Goal: Task Accomplishment & Management: Manage account settings

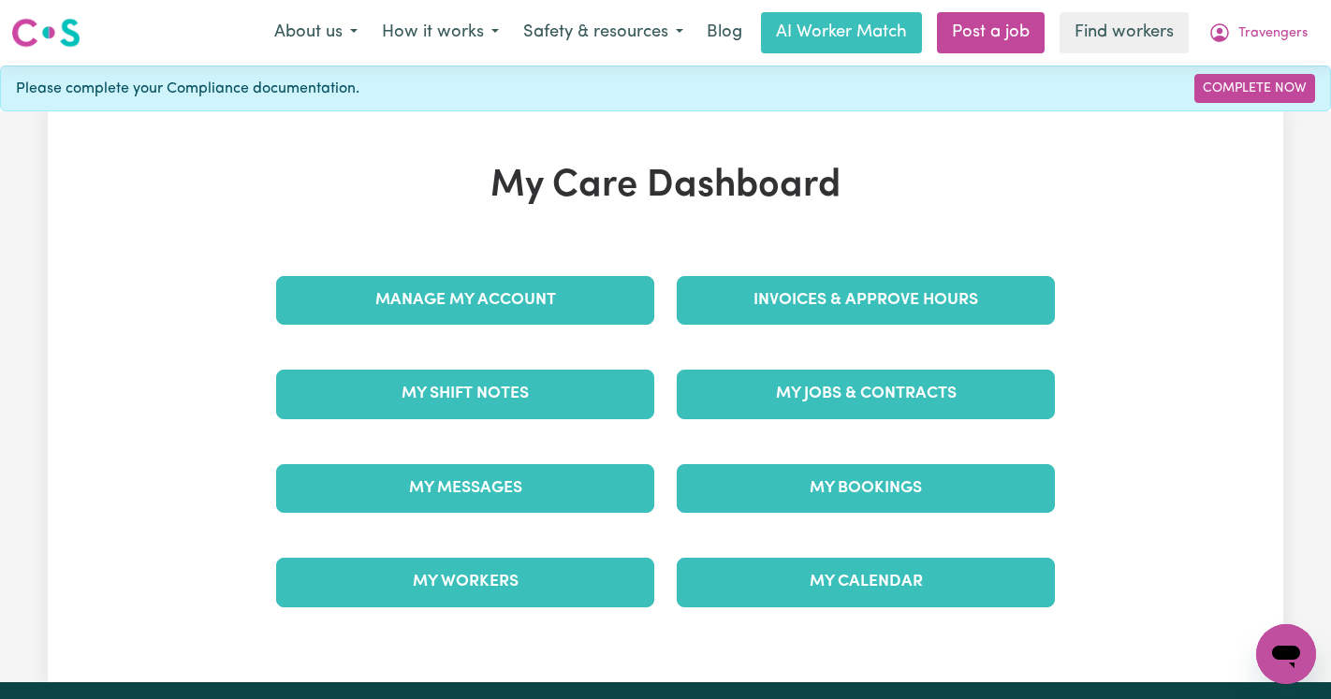
click at [861, 369] on div "My Jobs & Contracts" at bounding box center [865, 394] width 401 height 94
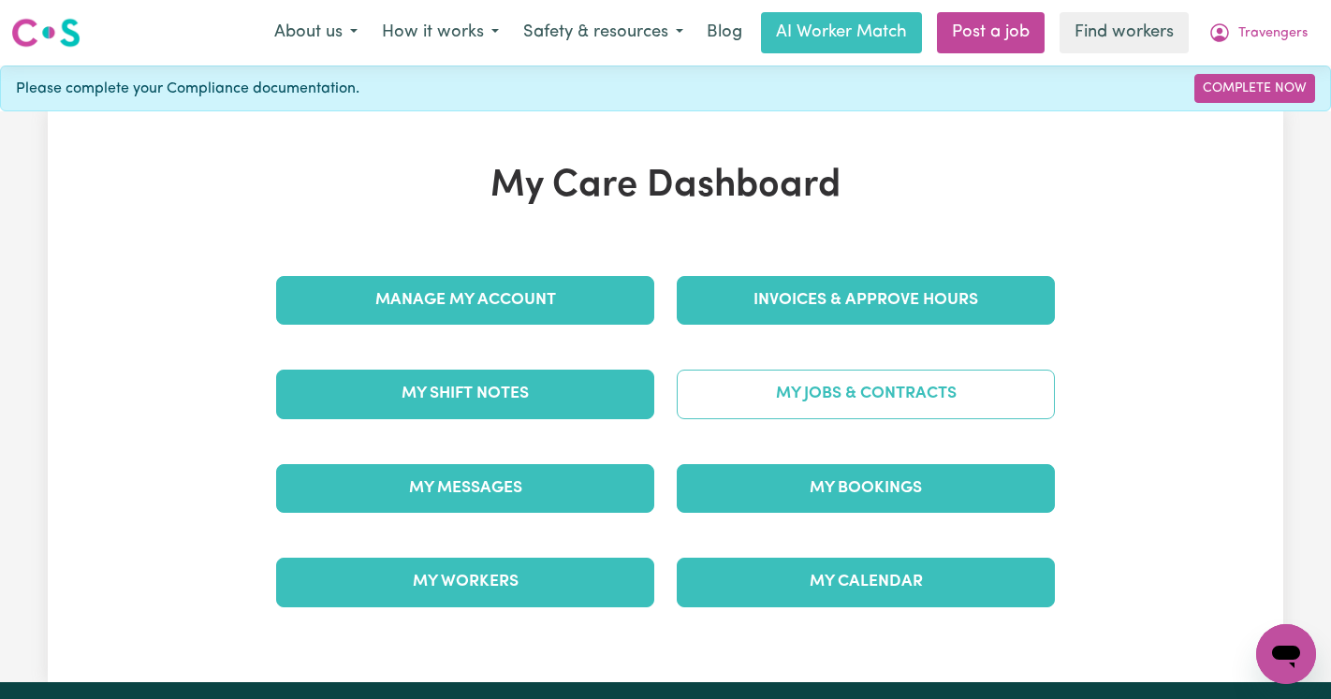
click at [839, 403] on link "My Jobs & Contracts" at bounding box center [866, 394] width 378 height 49
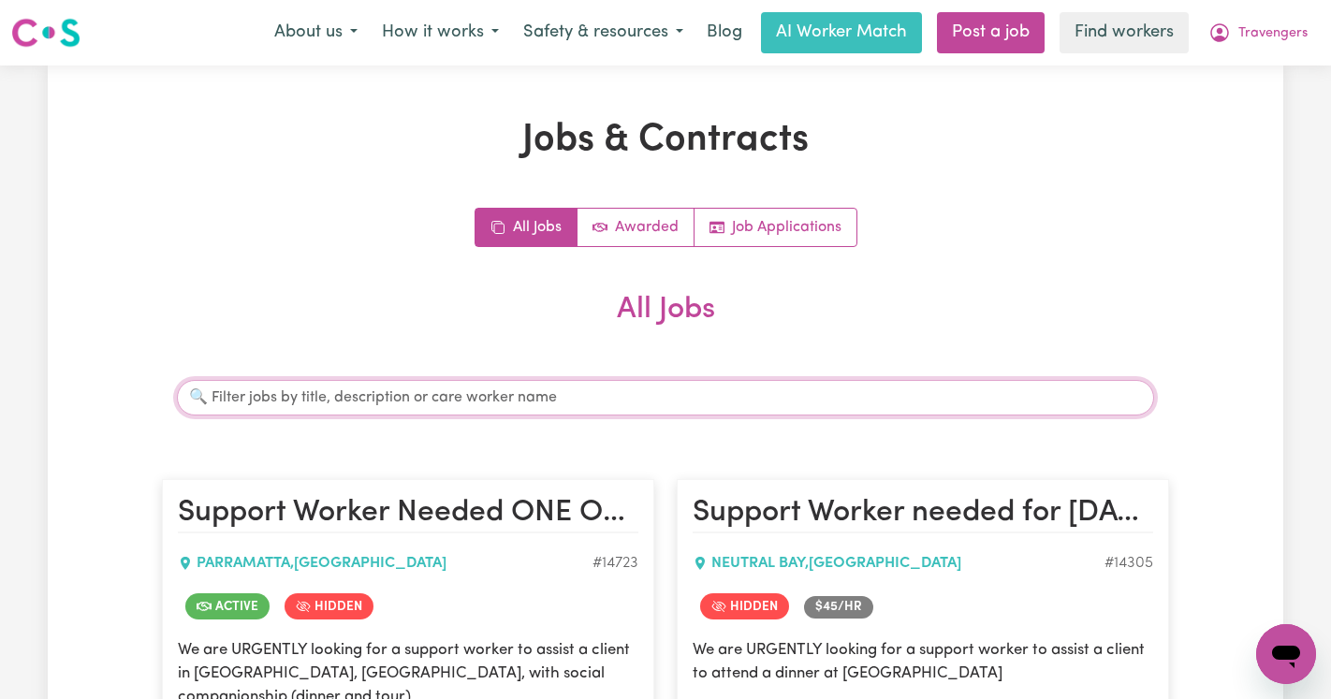
click at [515, 394] on input "Search jobs" at bounding box center [665, 398] width 977 height 36
type input "tash"
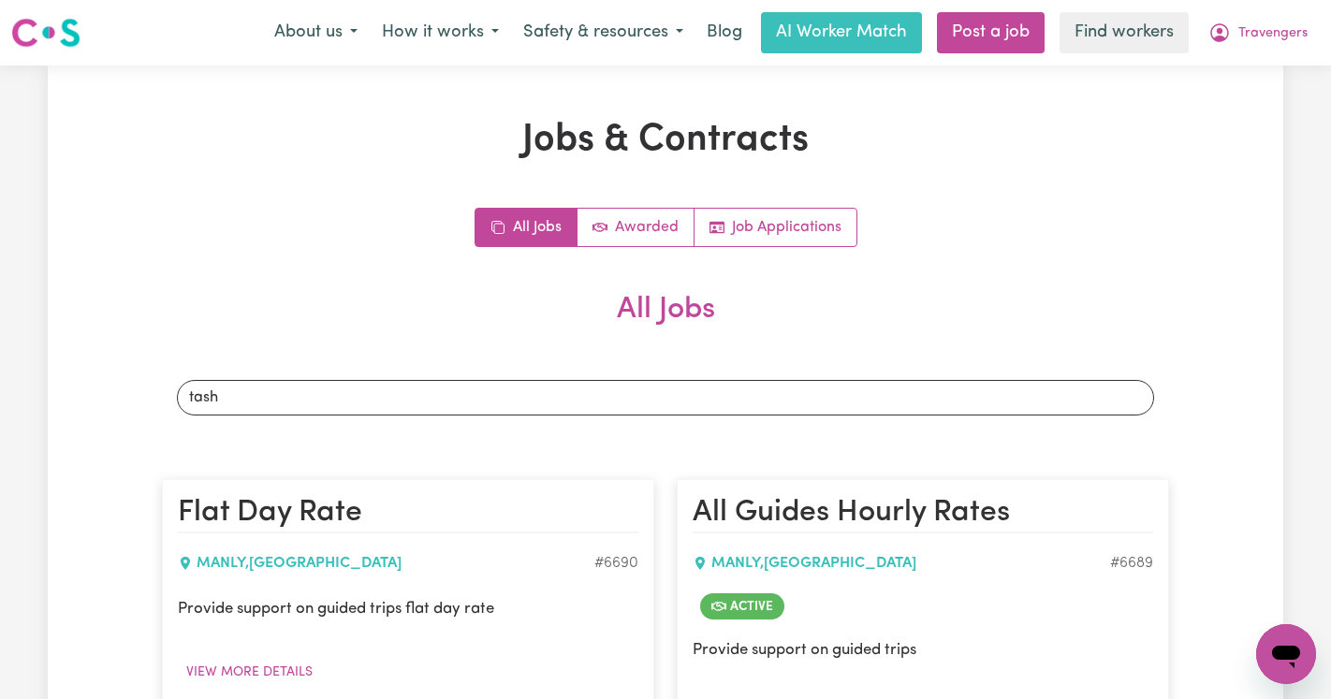
click at [575, 486] on article "Flat Day Rate MANLY , [GEOGRAPHIC_DATA] # 6690 Provide support on guided trips …" at bounding box center [408, 628] width 492 height 298
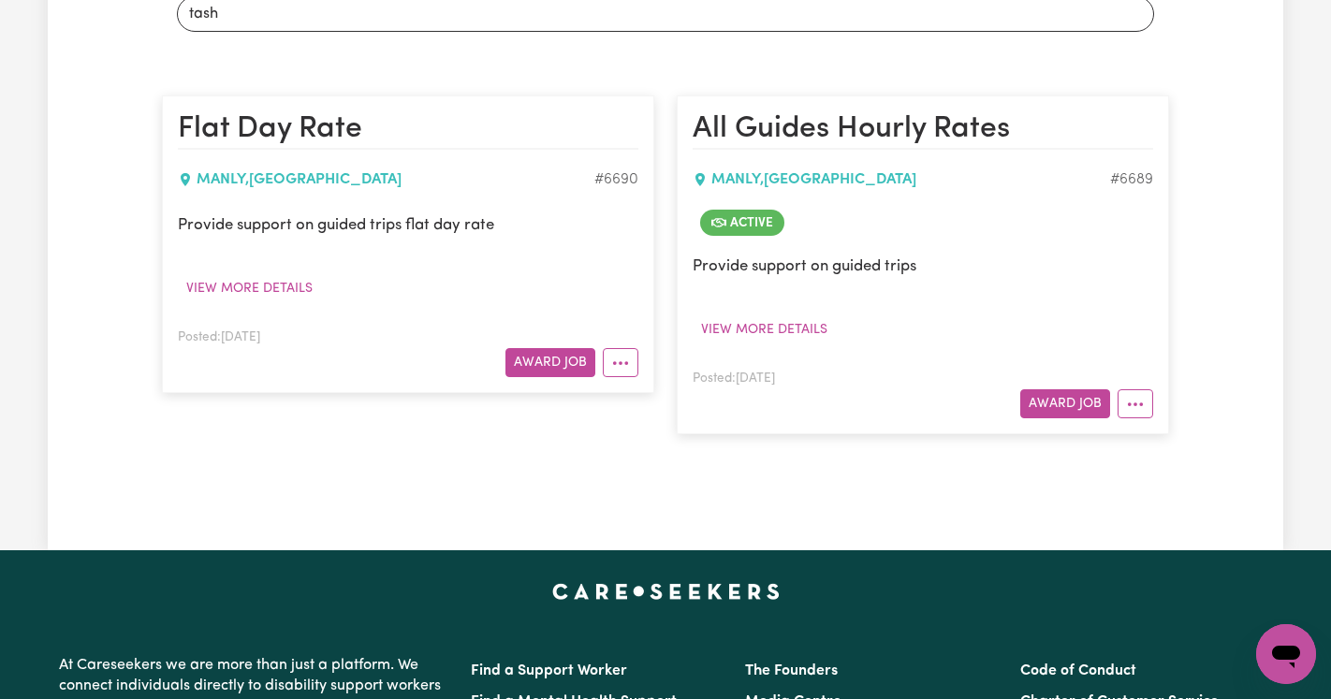
scroll to position [386, 0]
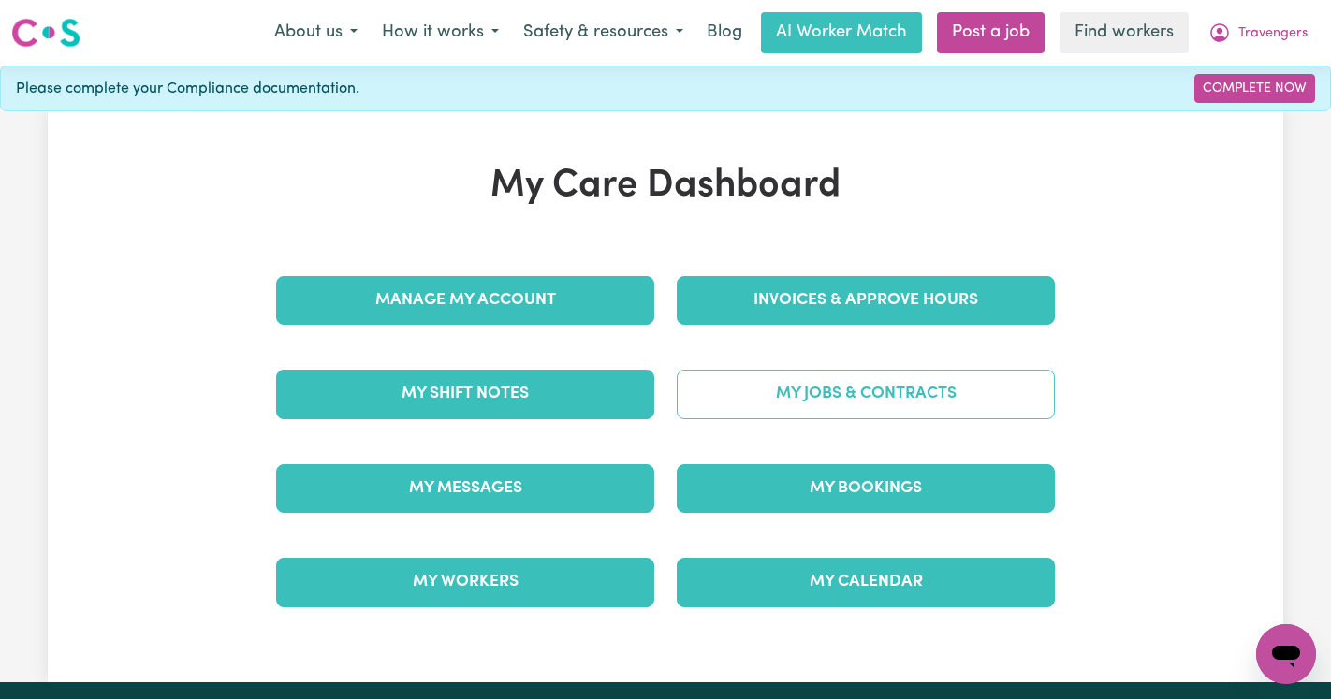
click at [844, 370] on div "My Jobs & Contracts" at bounding box center [865, 394] width 401 height 94
click at [811, 404] on link "My Jobs & Contracts" at bounding box center [866, 394] width 378 height 49
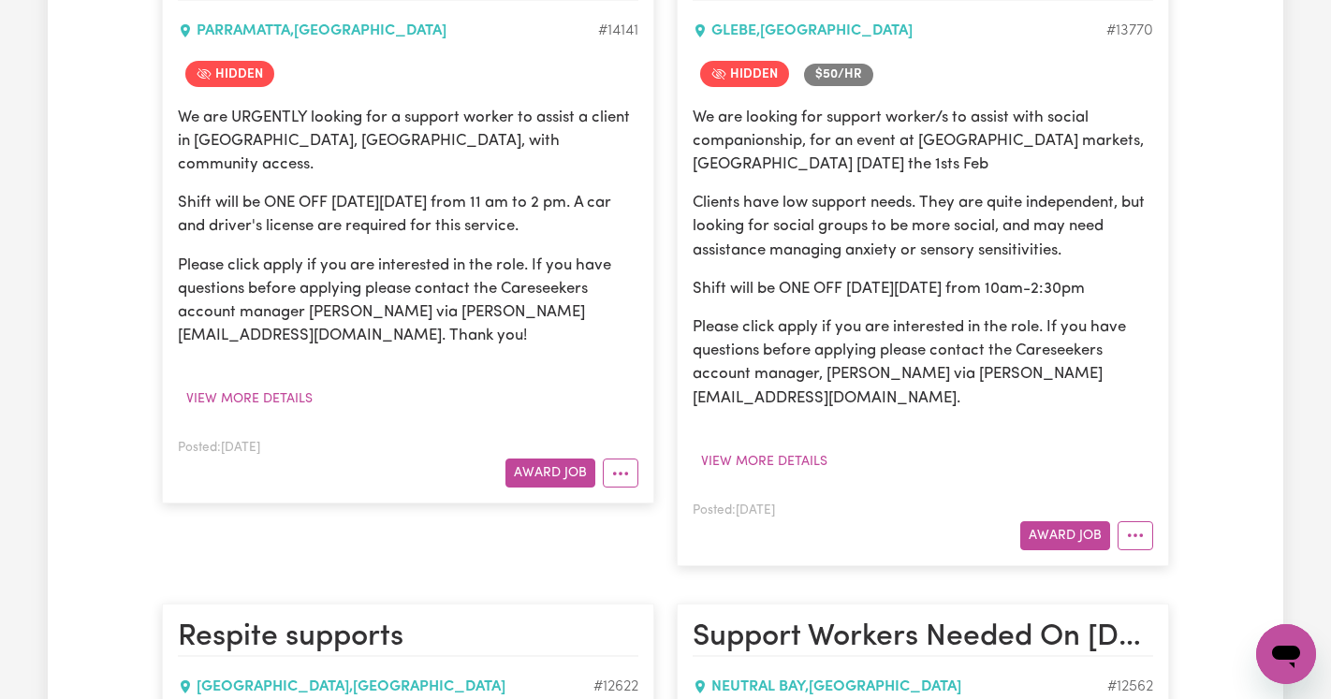
scroll to position [1691, 0]
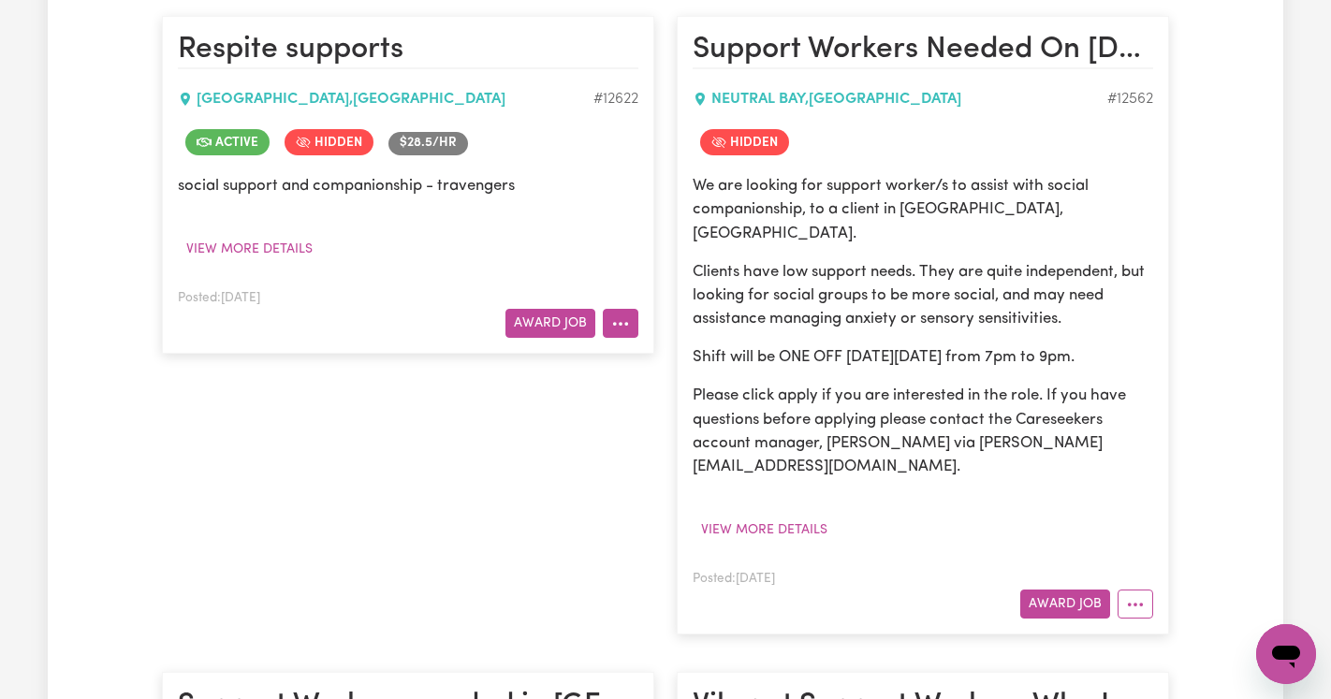
click at [627, 309] on button "More options" at bounding box center [621, 323] width 36 height 29
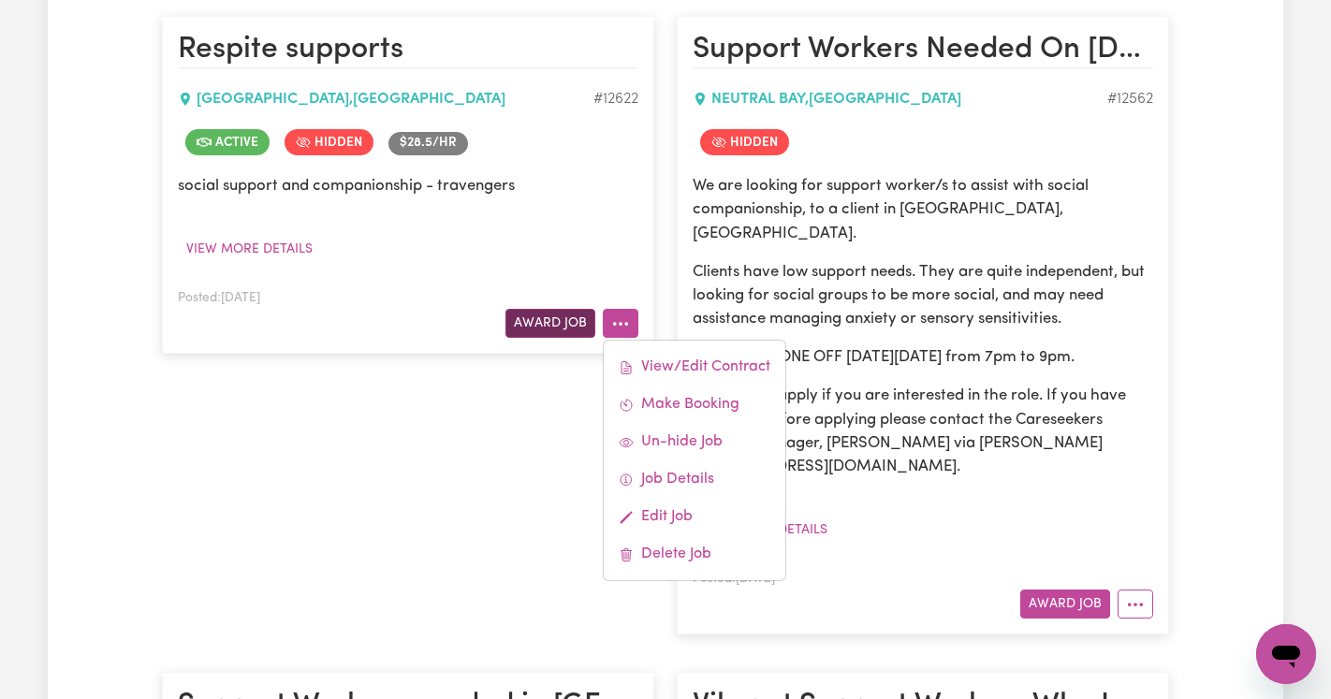
click at [571, 311] on button "Award Job" at bounding box center [550, 323] width 90 height 29
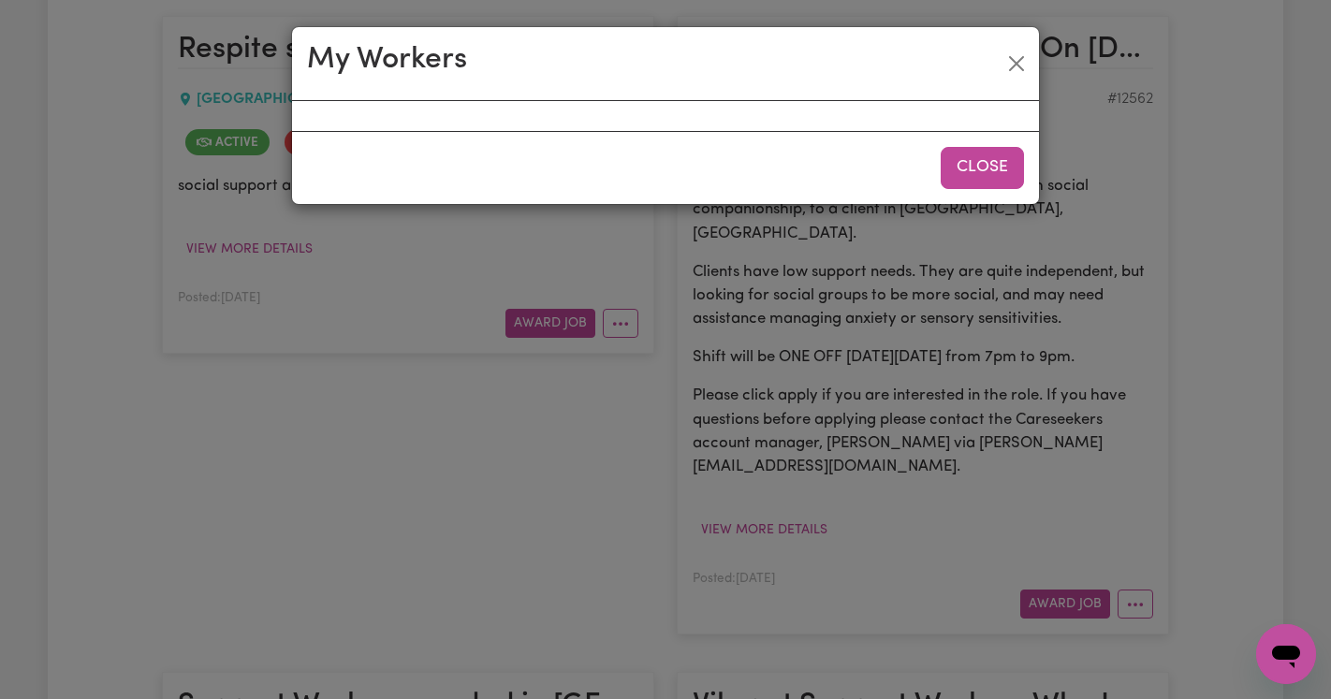
click at [950, 186] on button "Close" at bounding box center [982, 167] width 83 height 41
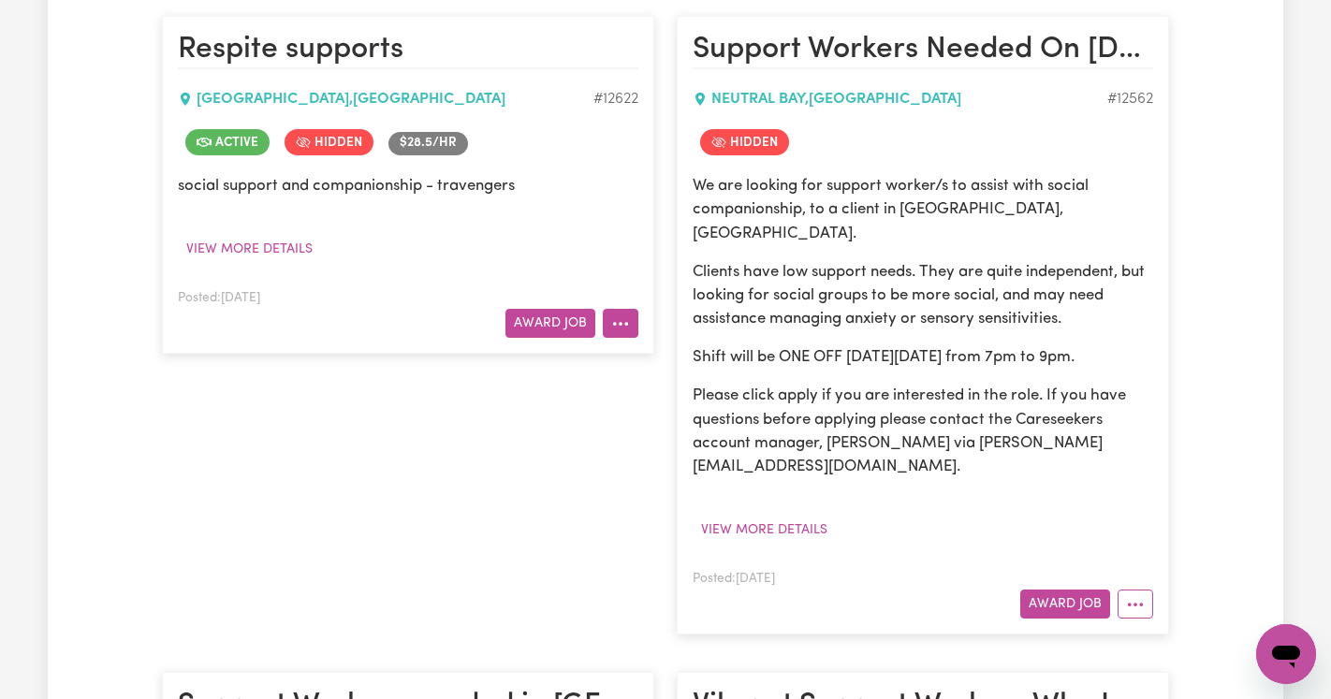
click at [636, 309] on button "More options" at bounding box center [621, 323] width 36 height 29
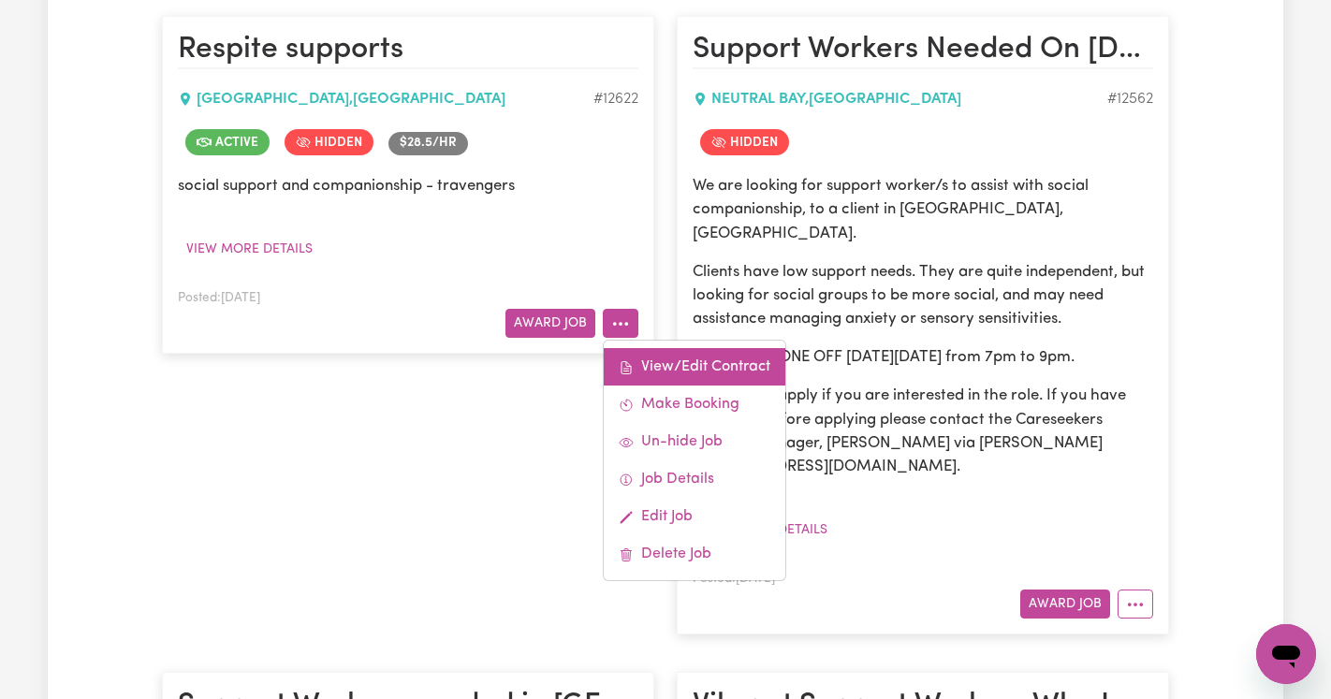
click at [650, 348] on link "View/Edit Contract" at bounding box center [695, 366] width 182 height 37
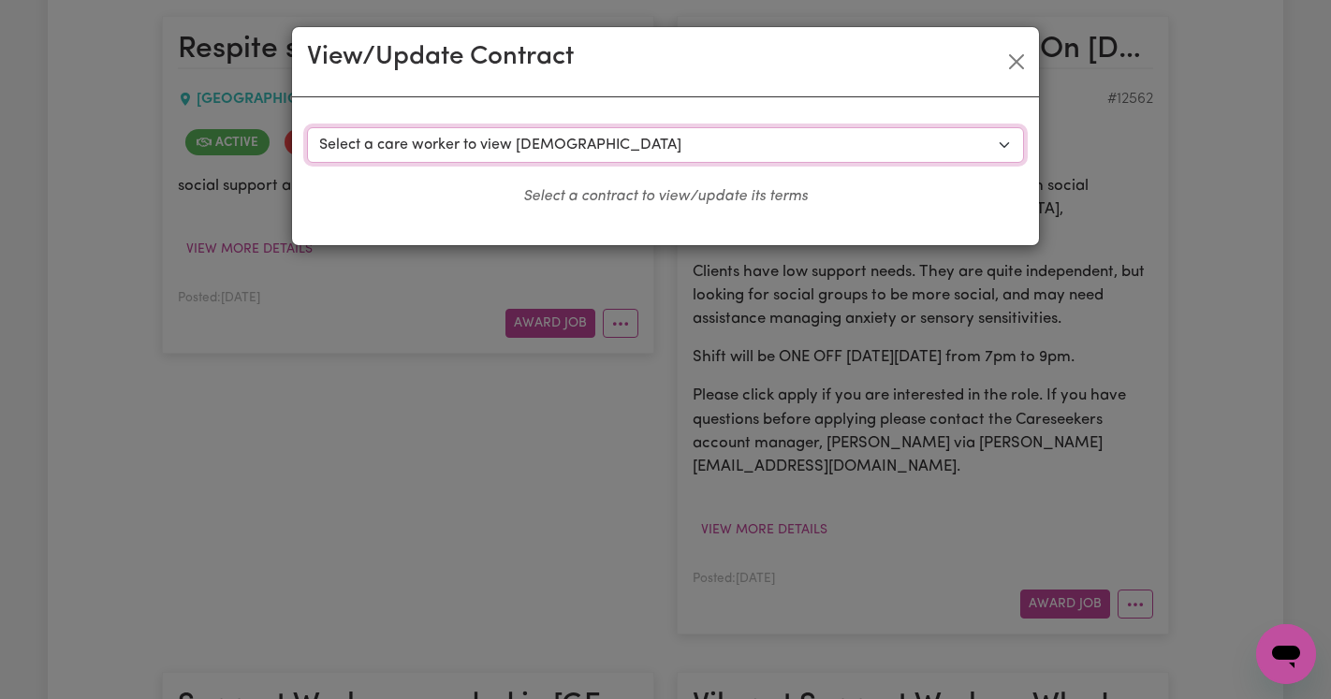
click at [612, 141] on select "Select a care worker to view [DEMOGRAPHIC_DATA] #9263 - [PERSON_NAME] (contract…" at bounding box center [665, 145] width 717 height 36
click at [607, 305] on div "View/Update Contract Select a contract to view Select a care worker to view [DE…" at bounding box center [665, 349] width 1331 height 699
click at [1019, 66] on button "Close" at bounding box center [1016, 62] width 30 height 30
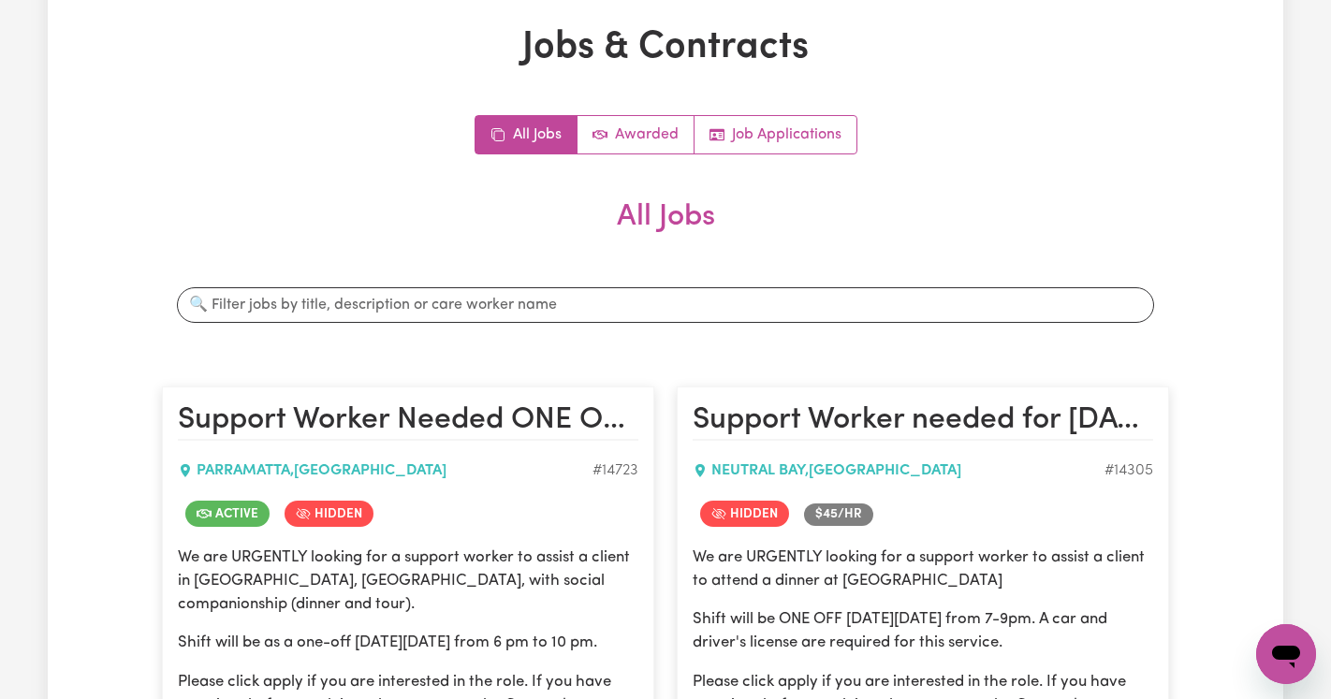
scroll to position [0, 0]
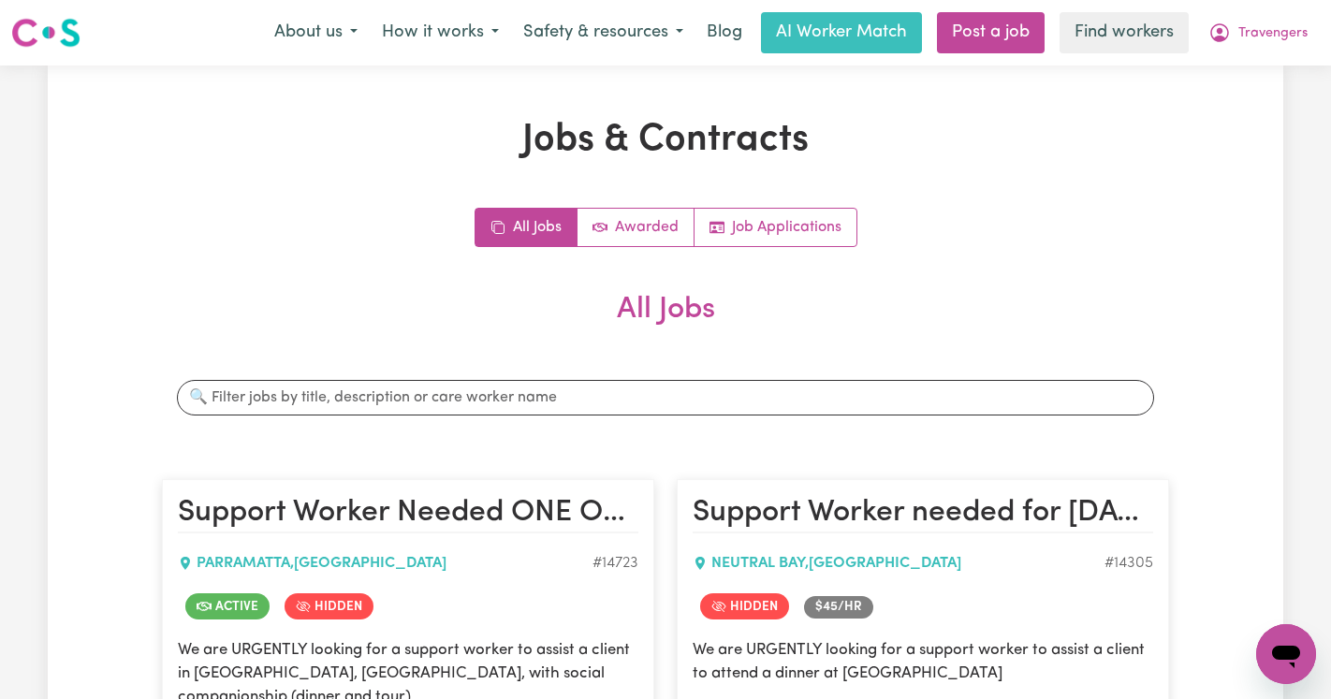
click at [1093, 57] on nav "Menu About us How it works Safety & resources Blog AI Worker Match Post a job F…" at bounding box center [665, 33] width 1331 height 66
click at [1093, 43] on link "Find workers" at bounding box center [1124, 32] width 129 height 41
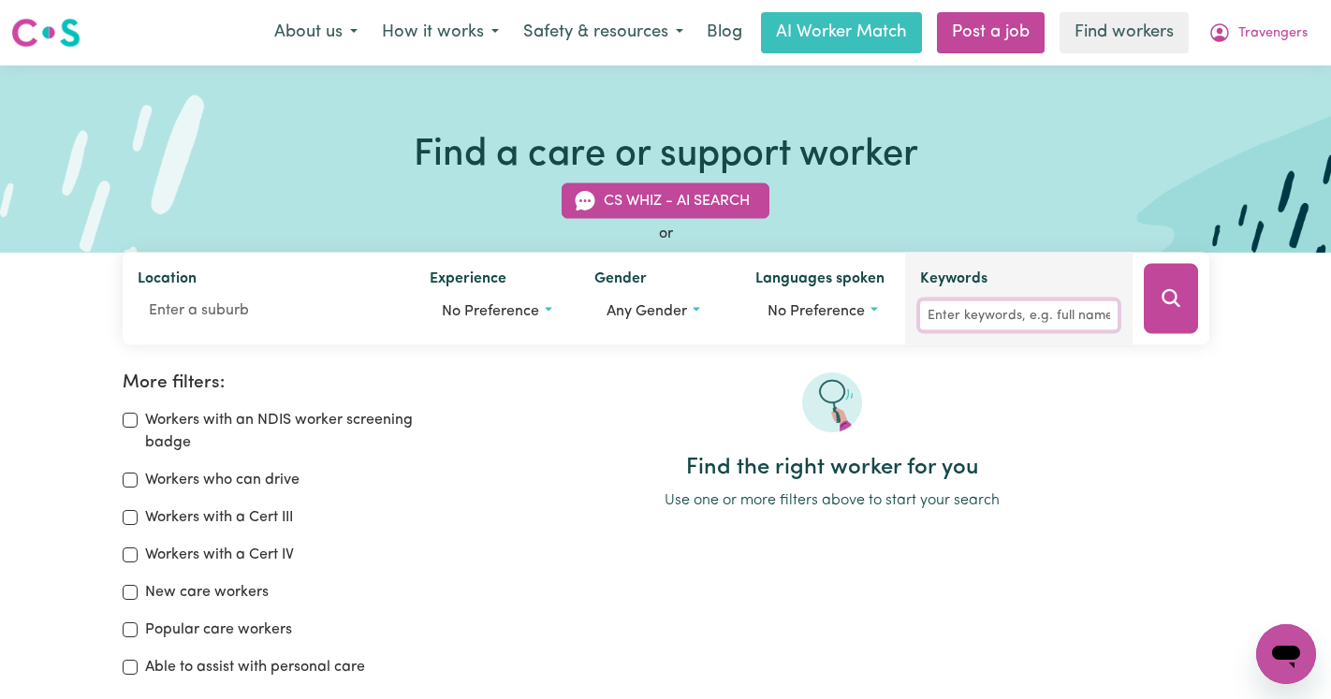
click at [964, 309] on input "Keywords" at bounding box center [1018, 315] width 197 height 29
type input "tash"
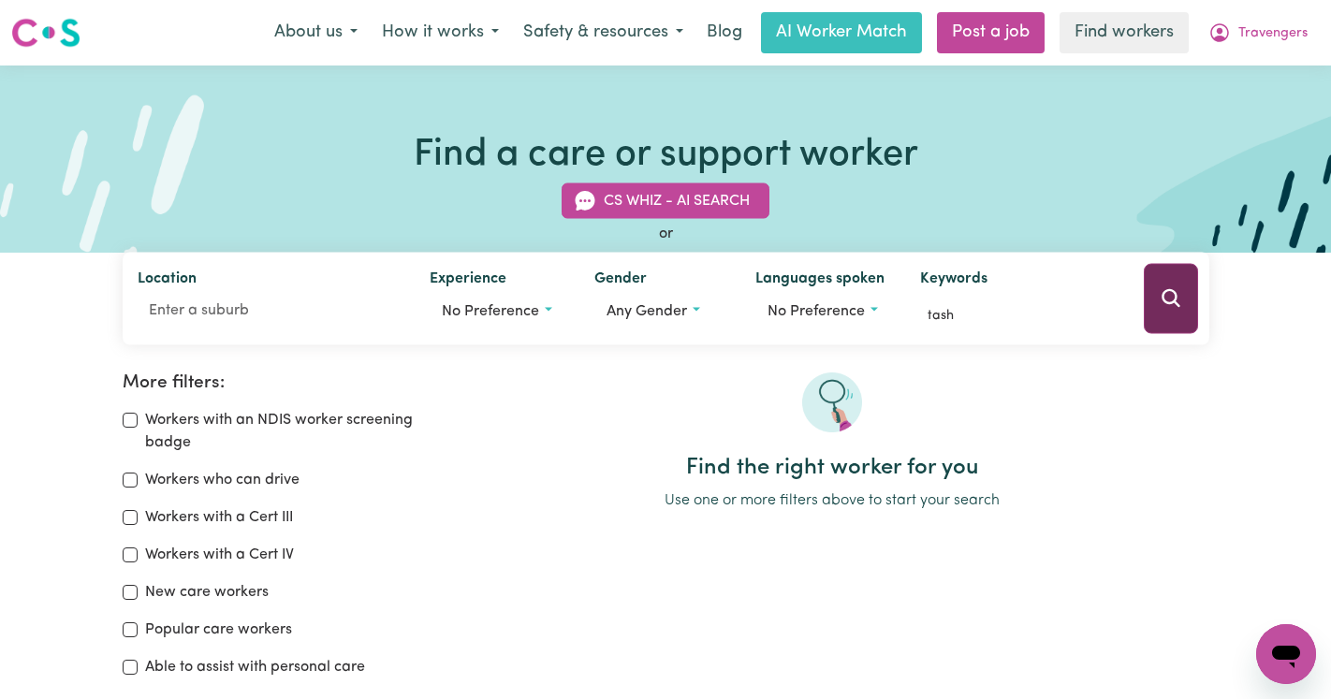
click at [1184, 301] on button "Search" at bounding box center [1171, 299] width 54 height 70
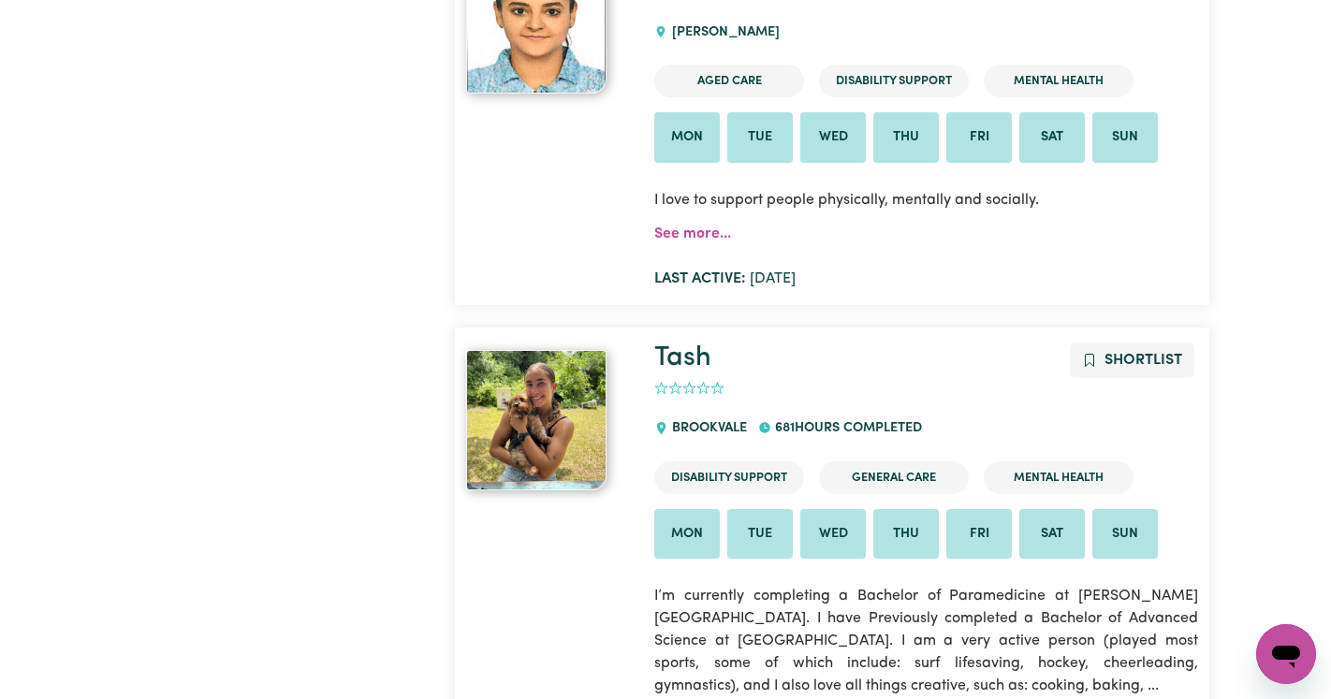
scroll to position [3801, 0]
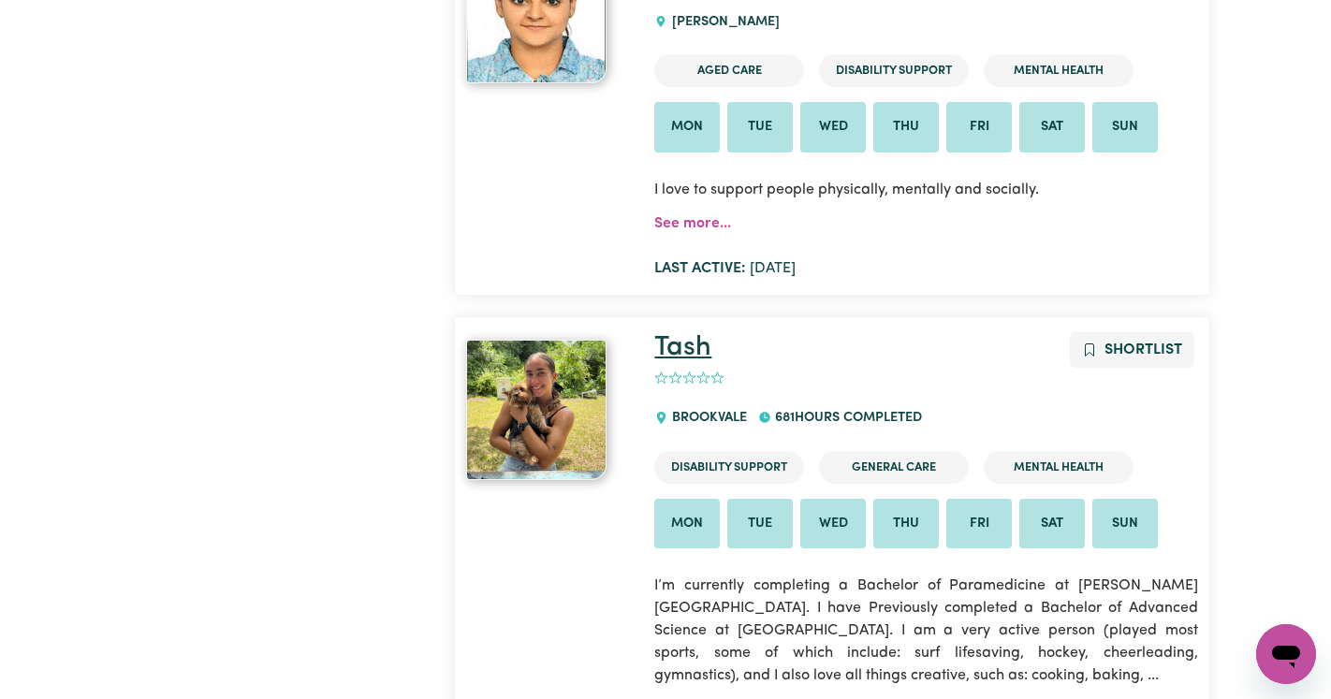
click at [690, 334] on link "Tash" at bounding box center [682, 347] width 57 height 27
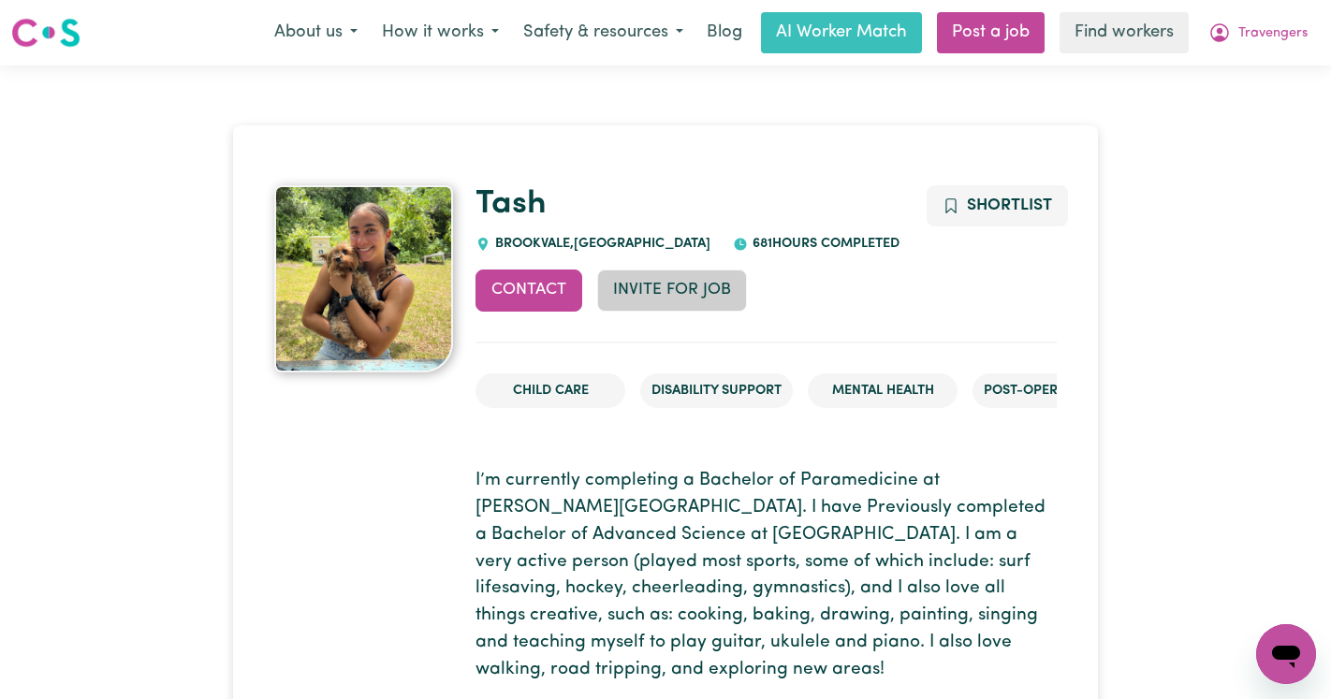
click at [680, 290] on button "Invite for Job" at bounding box center [672, 290] width 150 height 41
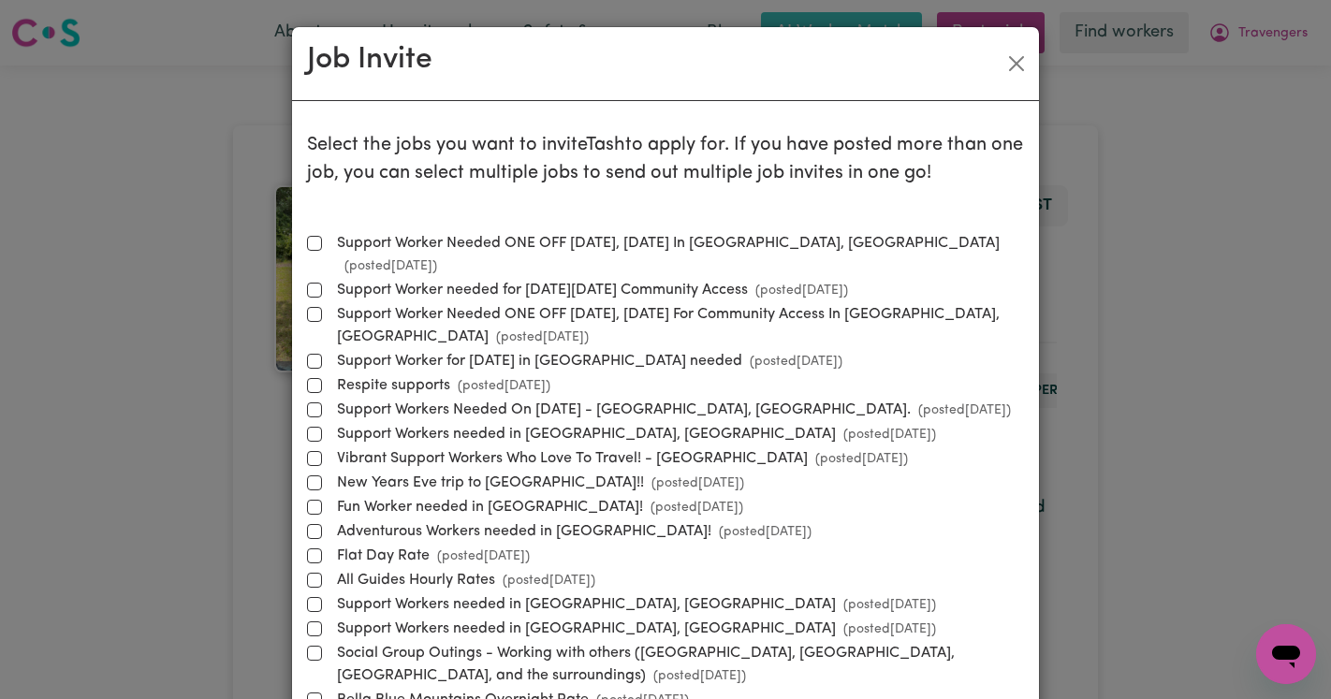
scroll to position [16, 0]
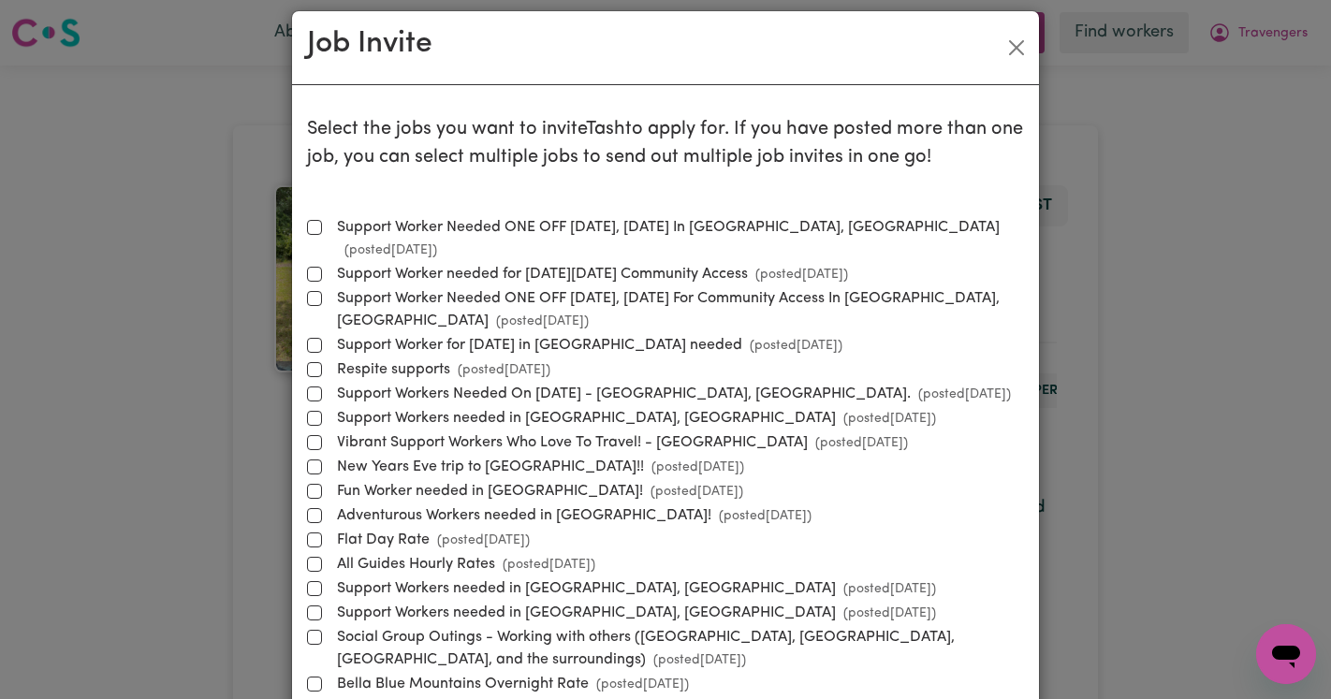
click at [499, 363] on small "(posted Jun 27 2024 )" at bounding box center [500, 370] width 100 height 14
click at [322, 362] on input "Respite supports (posted Jun 27 2024 )" at bounding box center [314, 369] width 15 height 15
checkbox input "true"
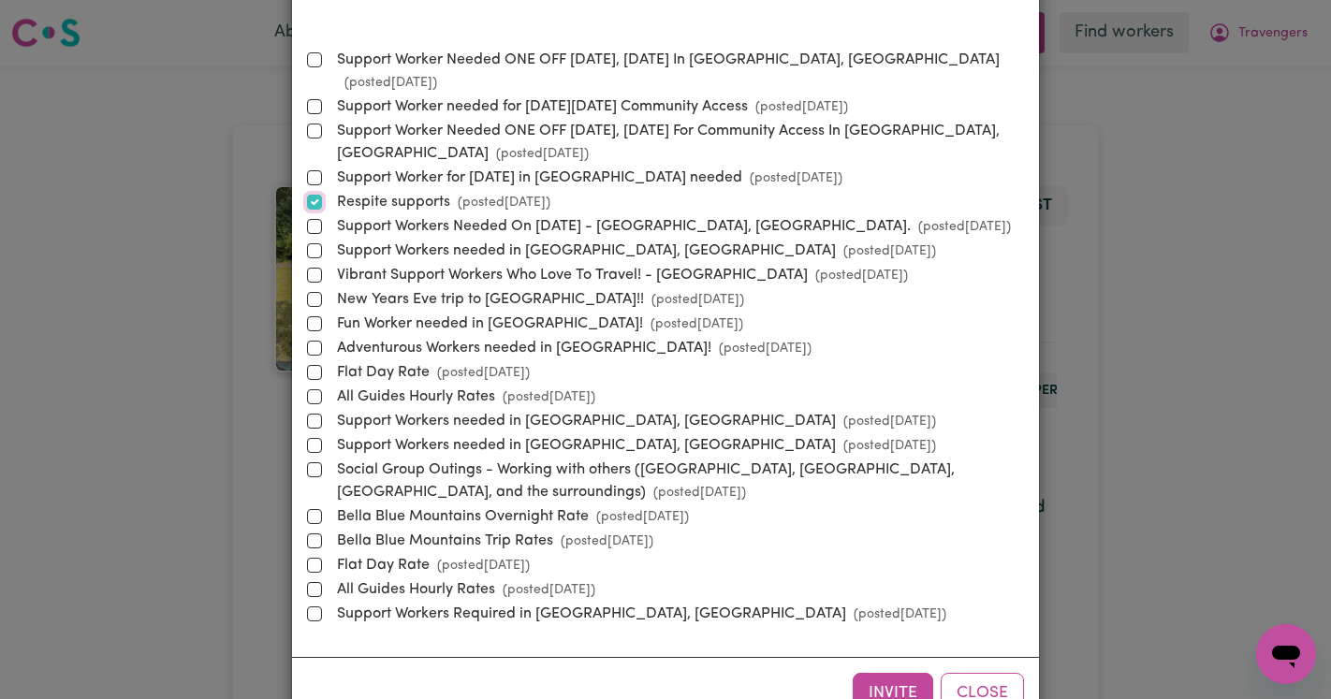
scroll to position [219, 0]
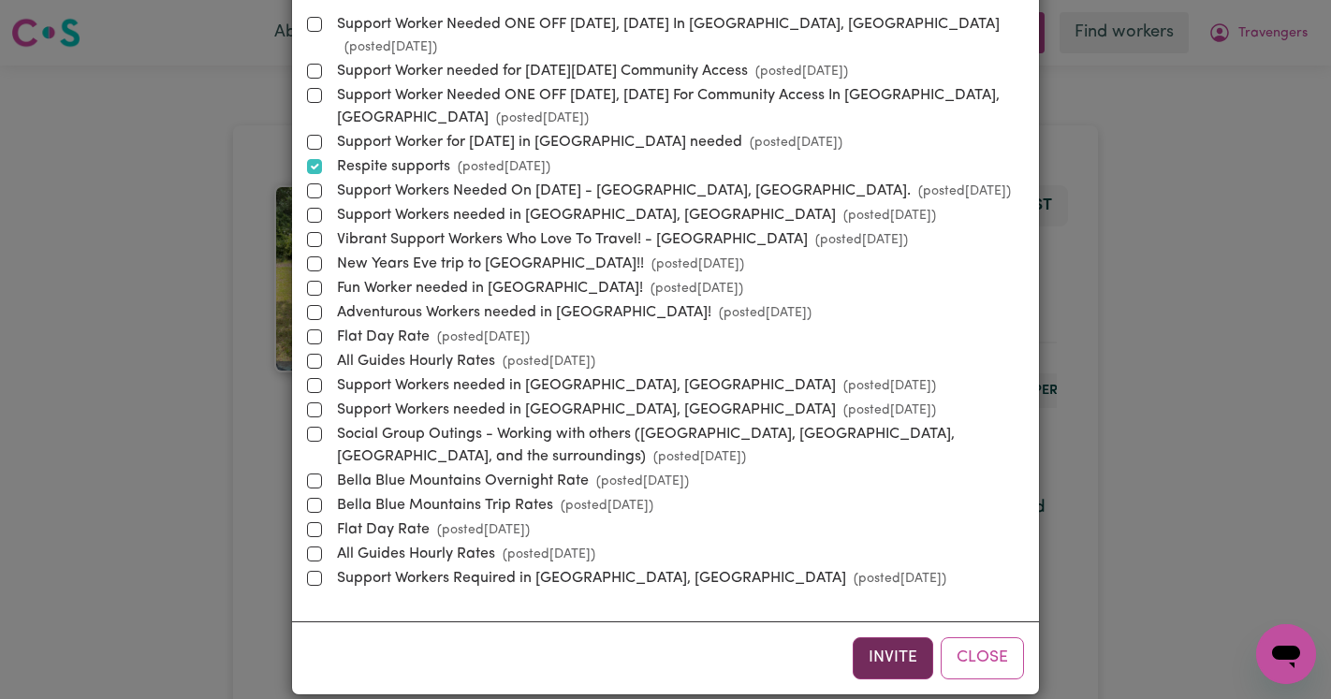
click at [896, 640] on button "Invite" at bounding box center [893, 657] width 80 height 41
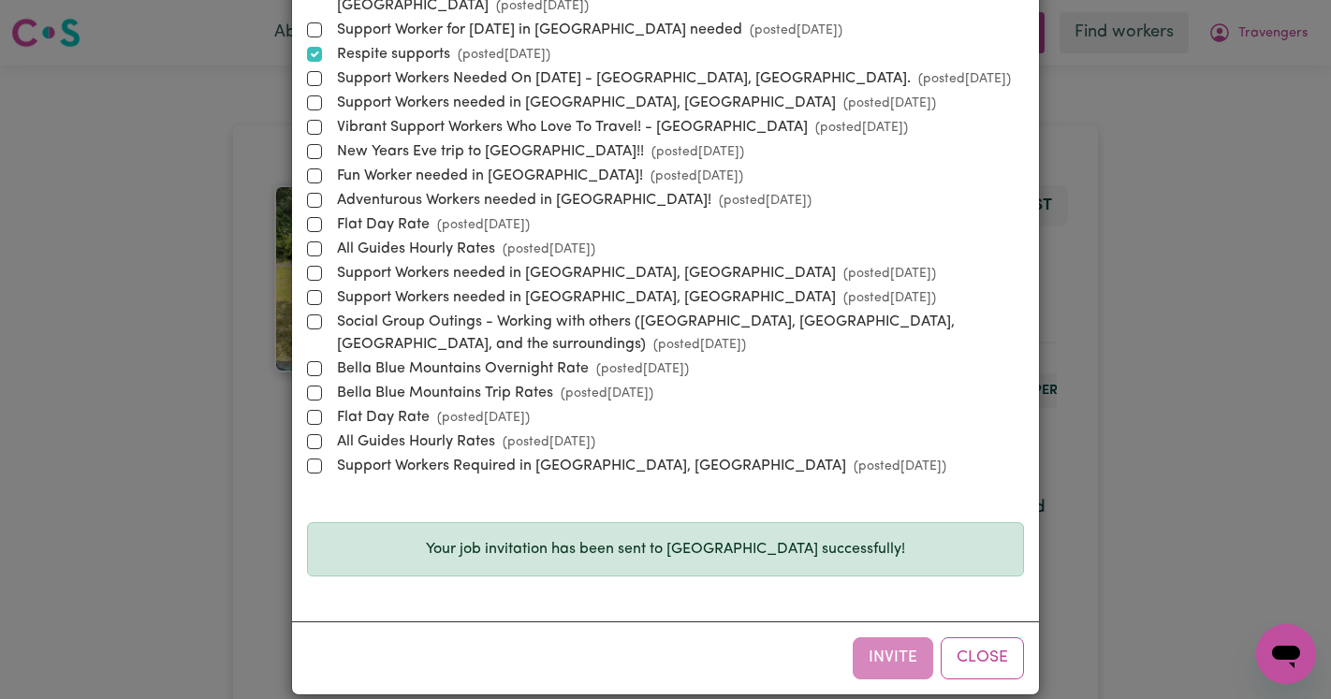
scroll to position [0, 0]
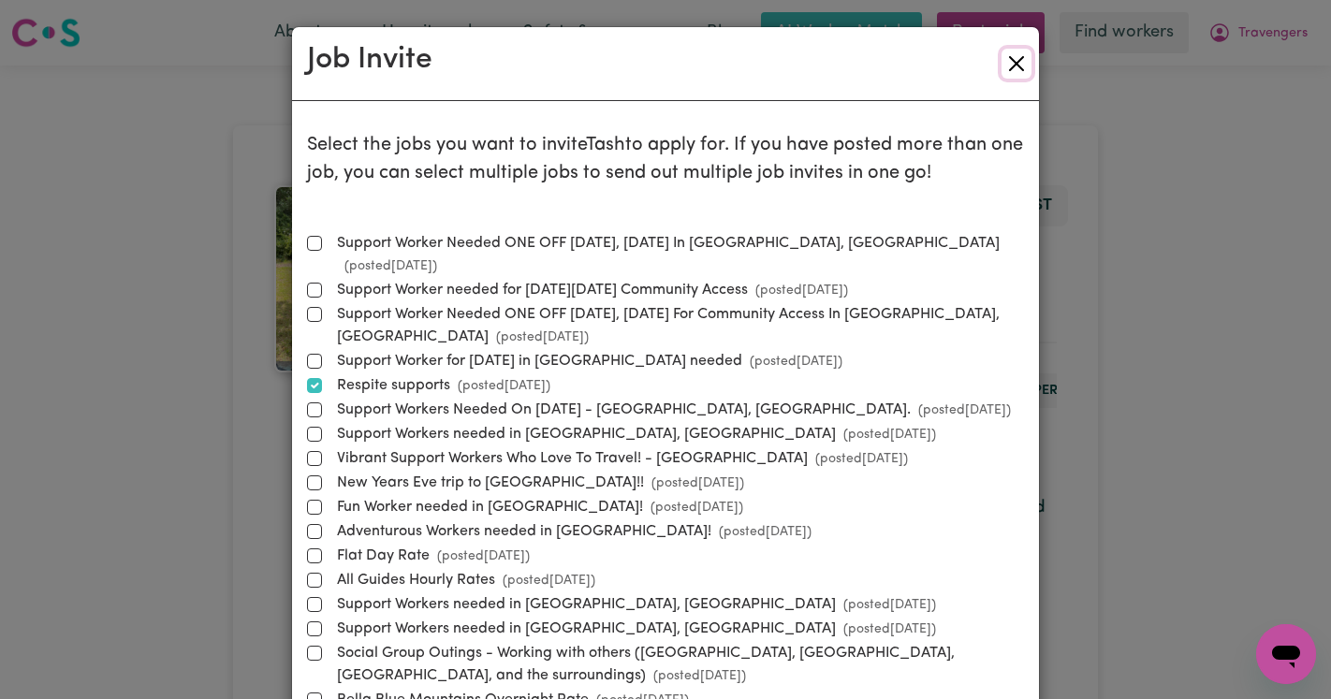
click at [1016, 58] on button "Close" at bounding box center [1016, 64] width 30 height 30
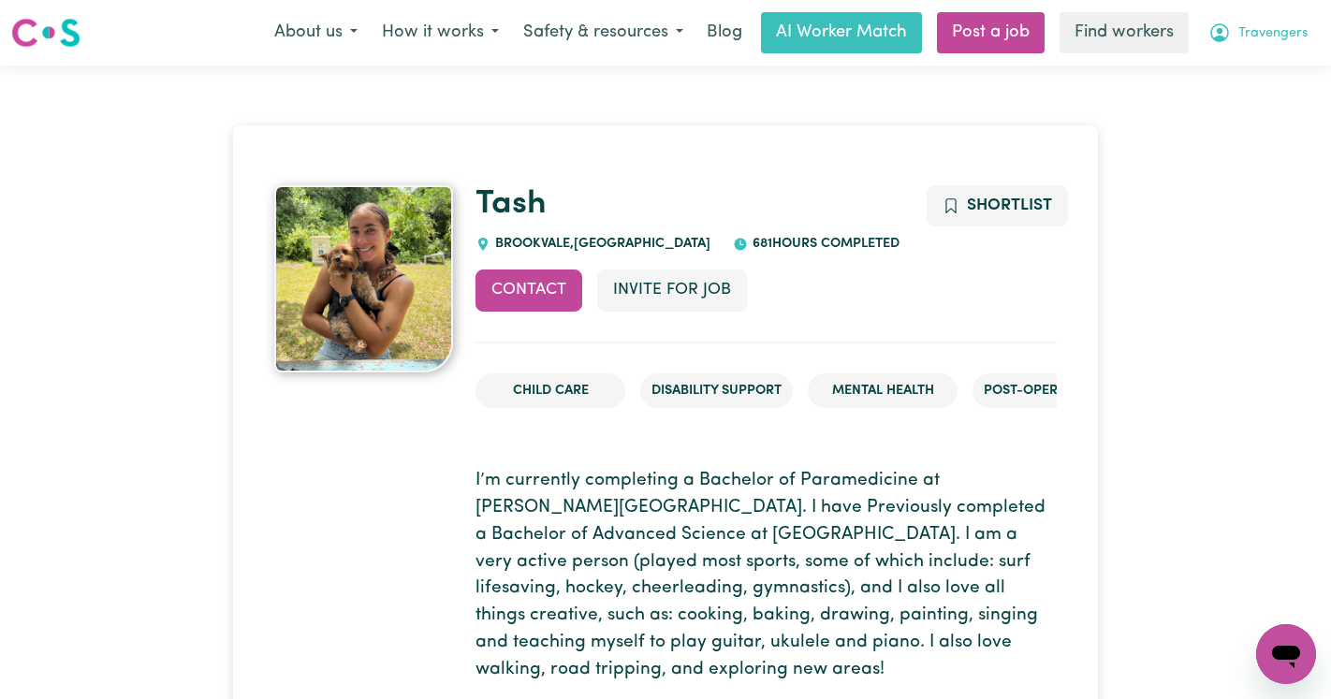
click at [1251, 40] on span "Travengers" at bounding box center [1272, 33] width 69 height 21
click at [1243, 108] on link "Logout" at bounding box center [1245, 108] width 148 height 36
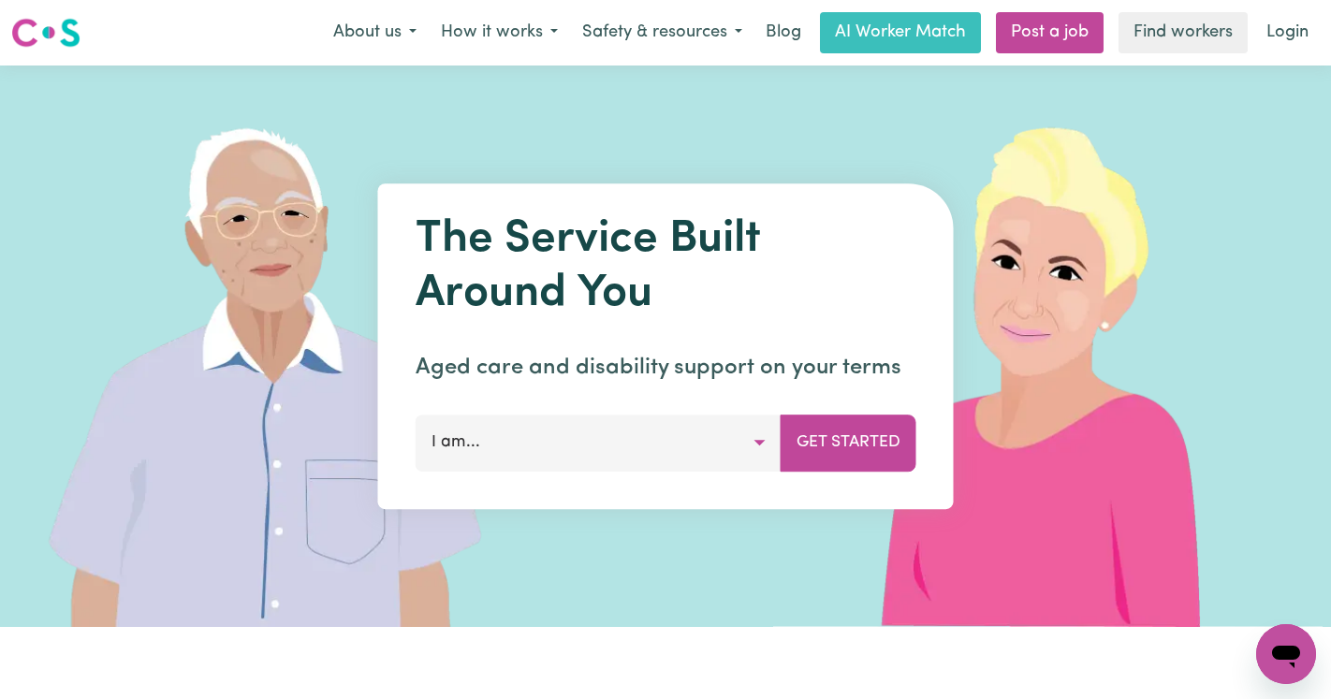
click at [1289, 11] on div "Menu About us How it works Safety & resources Blog AI Worker Match Post a job F…" at bounding box center [665, 32] width 1331 height 43
click at [1290, 36] on link "Login" at bounding box center [1287, 32] width 65 height 41
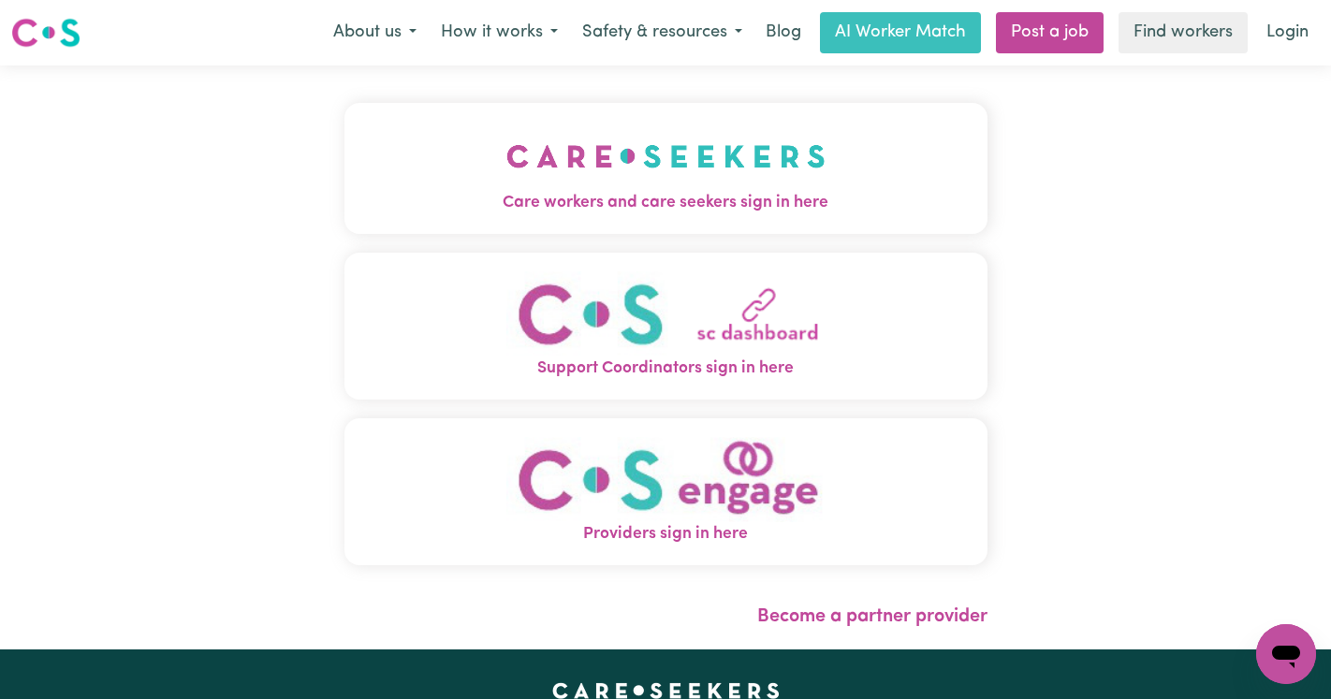
click at [694, 147] on img "Care workers and care seekers sign in here" at bounding box center [665, 156] width 319 height 69
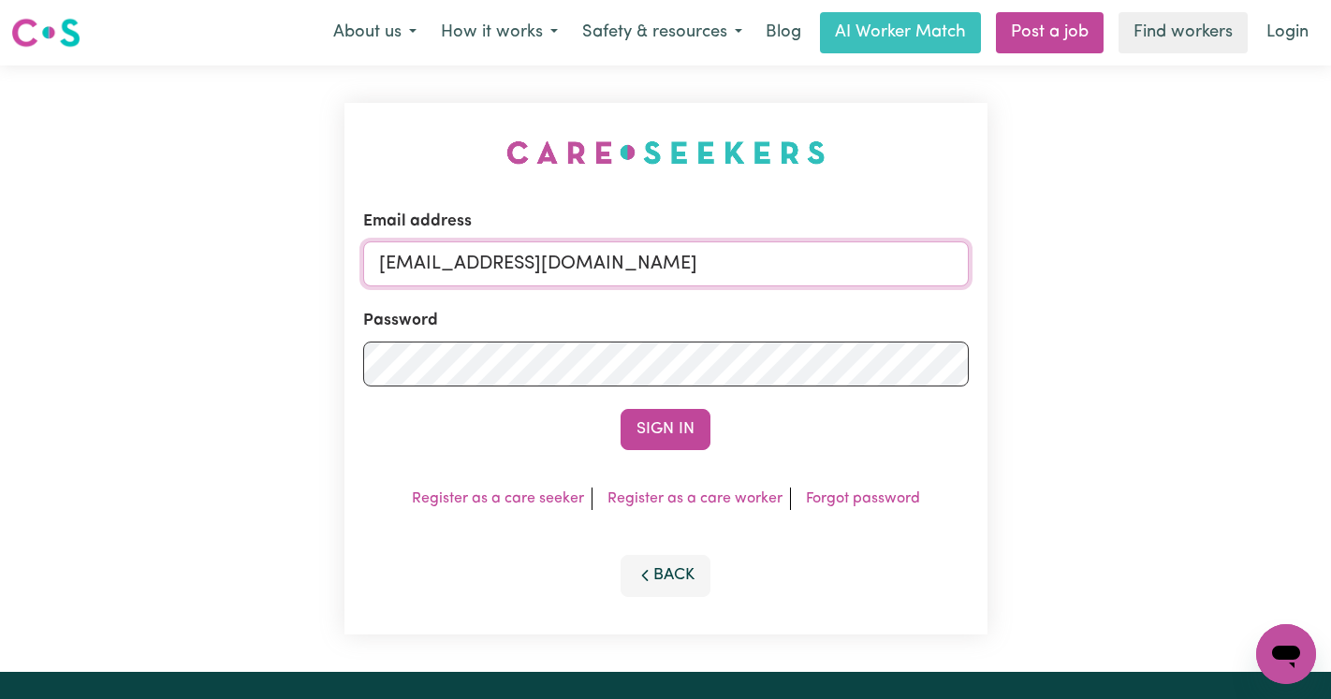
drag, startPoint x: 896, startPoint y: 270, endPoint x: 475, endPoint y: 270, distance: 420.3
click at [475, 270] on input "superuser~TravengersAU@careseekers.com.au" at bounding box center [666, 263] width 606 height 45
paste input "tashaanneallen@icloud.com"
type input "superuser~tashaanneallen@icloud.com"
click at [621, 409] on button "Sign In" at bounding box center [666, 429] width 90 height 41
